Goal: Transaction & Acquisition: Purchase product/service

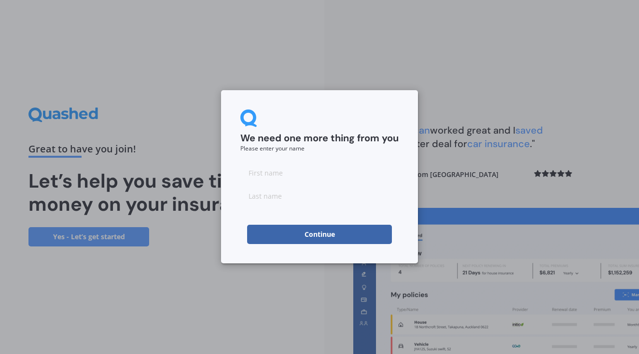
click at [283, 172] on input at bounding box center [319, 172] width 158 height 19
type input "[PERSON_NAME]"
click at [280, 192] on input at bounding box center [319, 195] width 158 height 19
type input "Mee"
click at [303, 233] on button "Continue" at bounding box center [319, 234] width 145 height 19
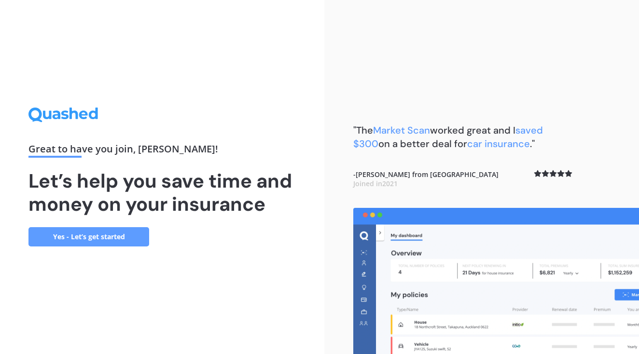
click at [87, 235] on link "Yes - Let’s get started" at bounding box center [88, 236] width 121 height 19
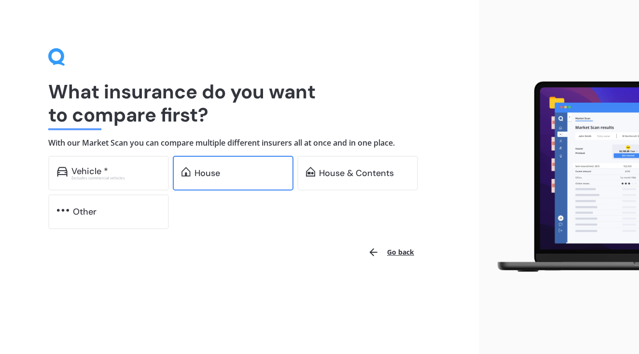
click at [255, 178] on div "House" at bounding box center [233, 173] width 121 height 35
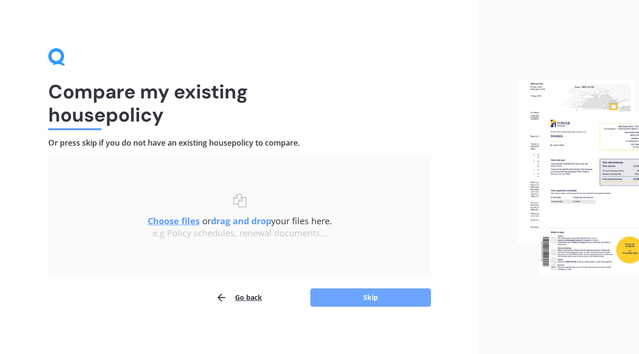
click at [333, 295] on button "Skip" at bounding box center [370, 298] width 121 height 18
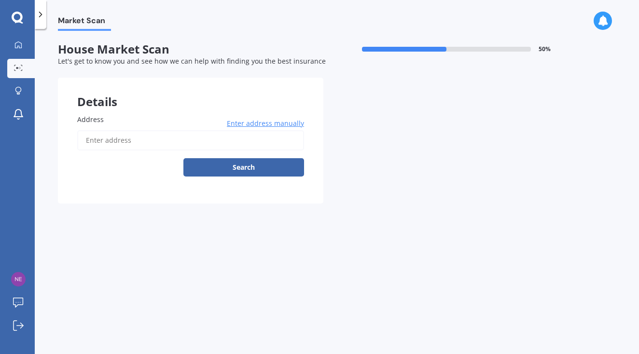
click at [178, 133] on input "Address" at bounding box center [190, 140] width 227 height 20
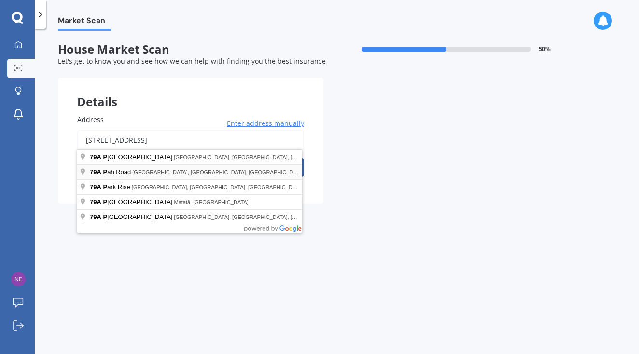
type input "[STREET_ADDRESS]"
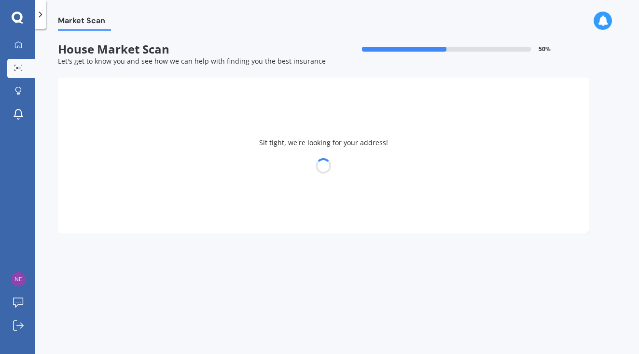
click at [225, 171] on div at bounding box center [323, 166] width 531 height 14
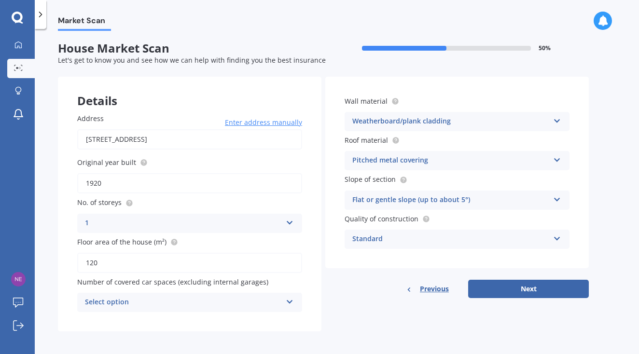
click at [294, 303] on div "Select option 0 1 2 3 4 5+" at bounding box center [189, 302] width 225 height 19
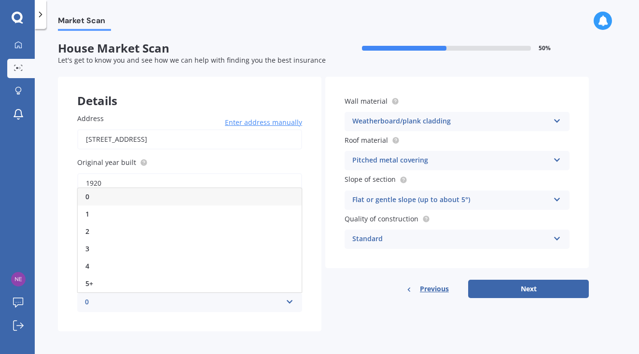
click at [228, 197] on div "0" at bounding box center [190, 196] width 224 height 17
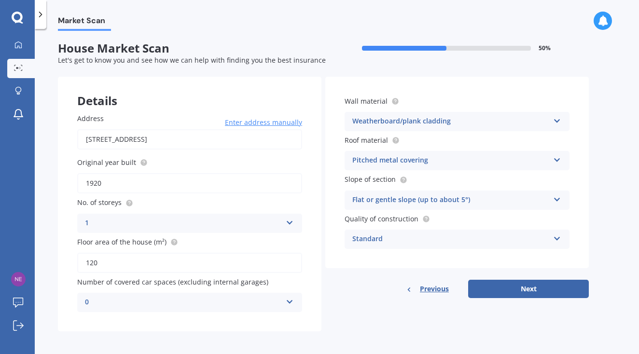
click at [365, 293] on div "Previous Next" at bounding box center [457, 289] width 264 height 18
click at [493, 290] on button "Next" at bounding box center [528, 289] width 121 height 18
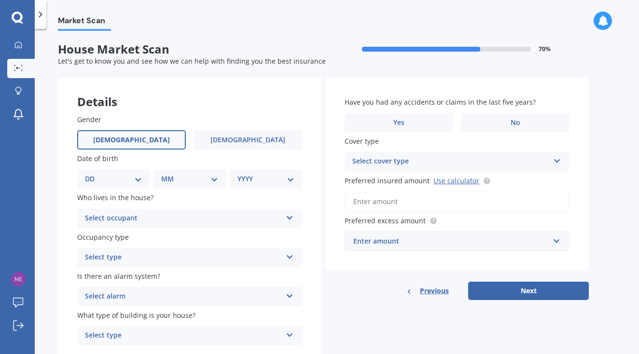
click at [146, 138] on label "[DEMOGRAPHIC_DATA]" at bounding box center [131, 139] width 109 height 19
click at [0, 0] on input "[DEMOGRAPHIC_DATA]" at bounding box center [0, 0] width 0 height 0
click at [136, 181] on select "DD 01 02 03 04 05 06 07 08 09 10 11 12 13 14 15 16 17 18 19 20 21 22 23 24 25 2…" at bounding box center [113, 179] width 57 height 11
select select "07"
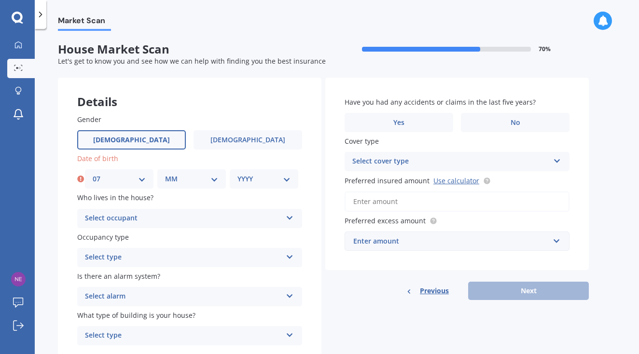
click at [200, 179] on select "MM 01 02 03 04 05 06 07 08 09 10 11 12" at bounding box center [191, 179] width 53 height 11
select select "01"
click at [257, 176] on select "YYYY 2009 2008 2007 2006 2005 2004 2003 2002 2001 2000 1999 1998 1997 1996 1995…" at bounding box center [263, 179] width 53 height 11
select select "1987"
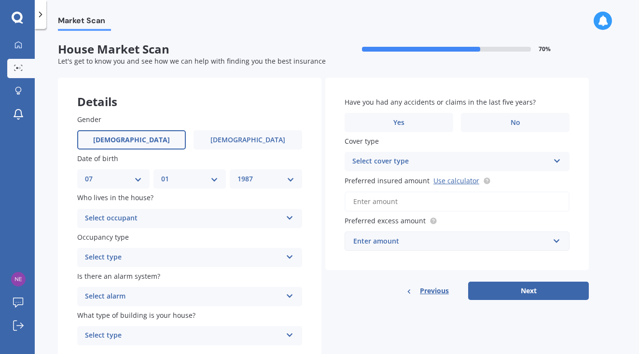
click at [240, 216] on div "Select occupant" at bounding box center [183, 219] width 197 height 12
click at [235, 235] on div "Owner" at bounding box center [190, 237] width 224 height 17
click at [232, 252] on div "Select type" at bounding box center [183, 258] width 197 height 12
click at [228, 276] on div "Permanent" at bounding box center [190, 276] width 224 height 17
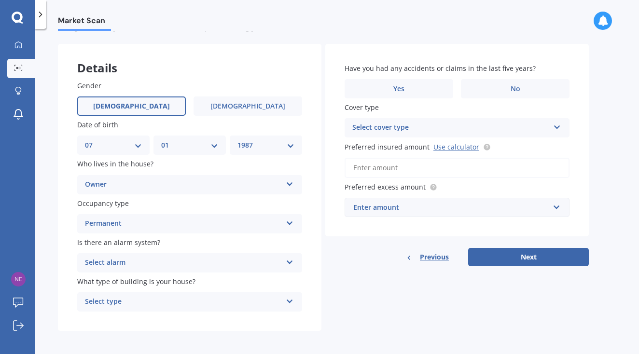
scroll to position [33, 0]
click at [216, 262] on div "Select alarm" at bounding box center [183, 264] width 197 height 12
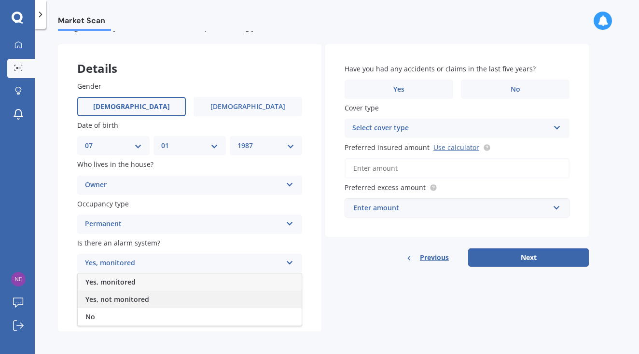
click at [211, 292] on div "Yes, not monitored" at bounding box center [190, 299] width 224 height 17
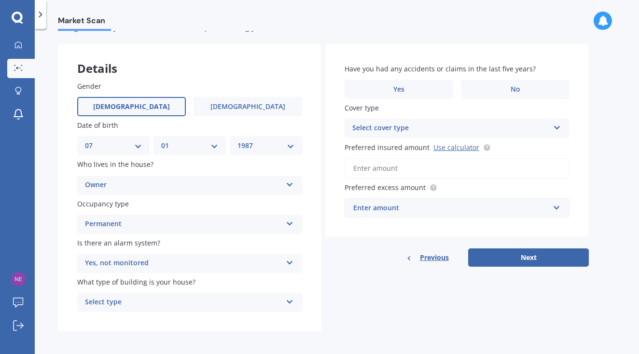
click at [209, 303] on div "Select type" at bounding box center [183, 303] width 197 height 12
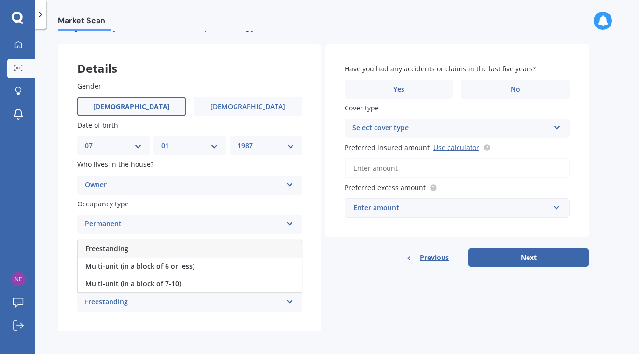
click at [185, 243] on div "Freestanding" at bounding box center [190, 248] width 224 height 17
click at [358, 300] on div "Details Gender [DEMOGRAPHIC_DATA] [DEMOGRAPHIC_DATA] Date of birth DD 01 02 03 …" at bounding box center [323, 188] width 531 height 288
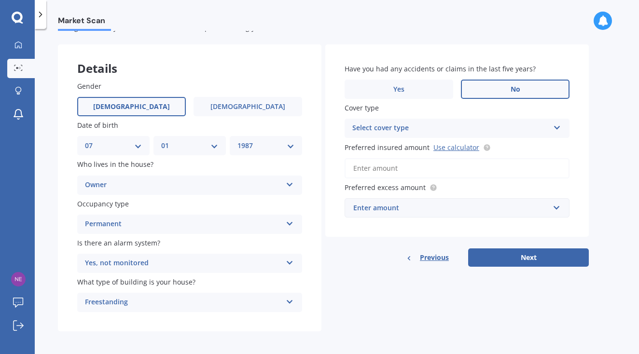
click at [474, 90] on label "No" at bounding box center [515, 89] width 109 height 19
click at [0, 0] on input "No" at bounding box center [0, 0] width 0 height 0
click at [461, 129] on div "Select cover type" at bounding box center [450, 129] width 197 height 12
click at [601, 188] on div "Market Scan House Market Scan 70 % Let's get to know you and see how we can hel…" at bounding box center [337, 193] width 604 height 325
click at [494, 132] on div "High" at bounding box center [450, 129] width 197 height 12
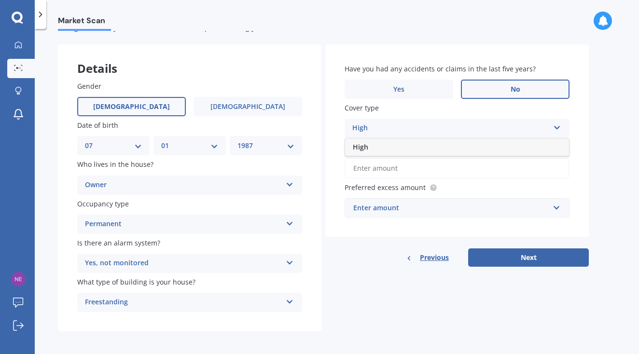
click at [526, 149] on div "High" at bounding box center [457, 147] width 224 height 17
click at [600, 174] on div "Market Scan House Market Scan 70 % Let's get to know you and see how we can hel…" at bounding box center [337, 193] width 604 height 325
click at [462, 149] on link "Use calculator" at bounding box center [456, 147] width 46 height 9
click at [413, 170] on input "Preferred insured amount Use calculator" at bounding box center [457, 168] width 225 height 20
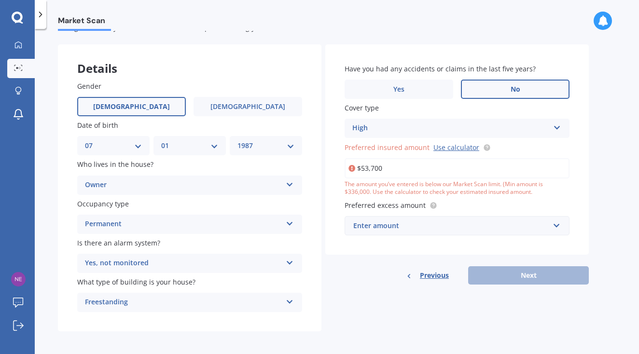
type input "$537,000"
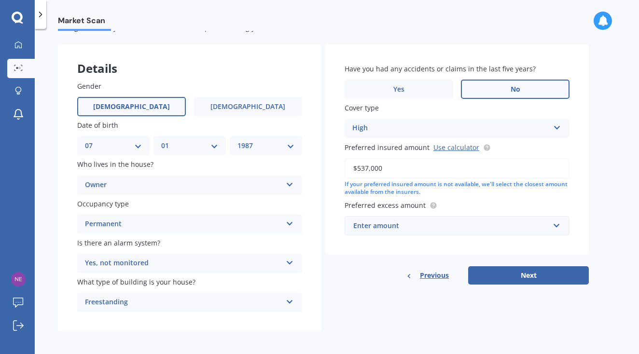
click at [469, 223] on div "Enter amount" at bounding box center [451, 226] width 196 height 11
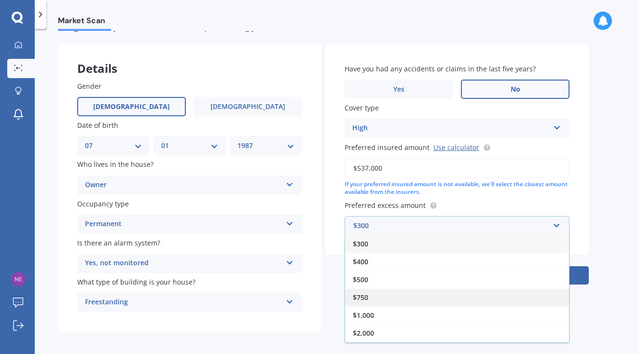
click at [474, 291] on div "$750" at bounding box center [457, 298] width 224 height 18
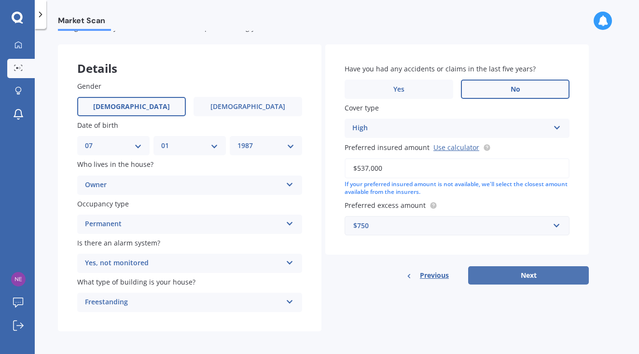
click at [496, 275] on button "Next" at bounding box center [528, 275] width 121 height 18
select select "07"
select select "01"
select select "1987"
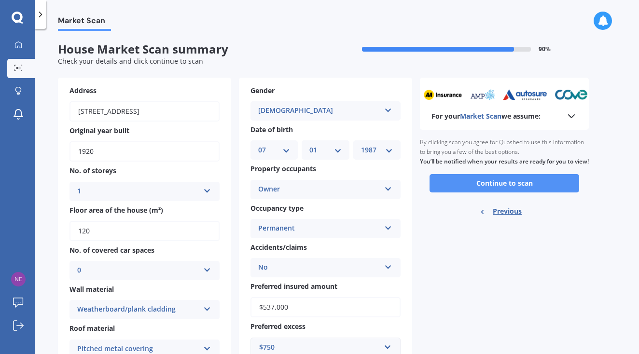
click at [505, 190] on button "Continue to scan" at bounding box center [505, 183] width 150 height 18
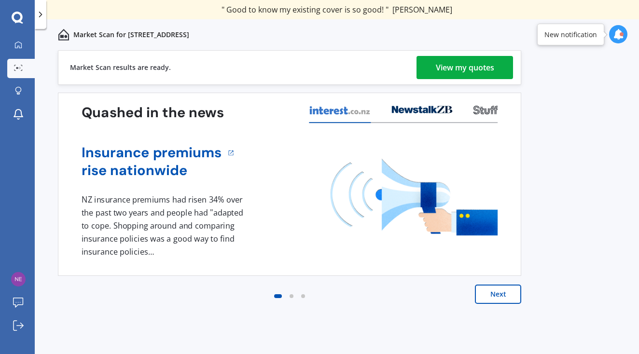
click at [476, 70] on div "View my quotes" at bounding box center [465, 67] width 58 height 23
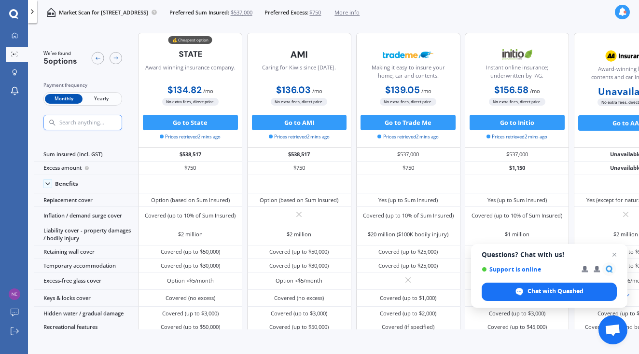
click at [94, 98] on span "Yearly" at bounding box center [102, 99] width 38 height 10
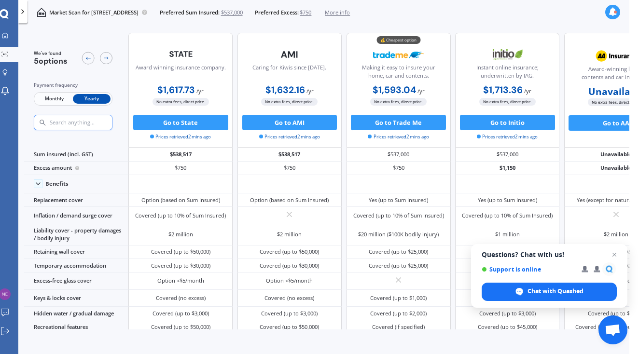
scroll to position [0, 0]
